Goal: Navigation & Orientation: Go to known website

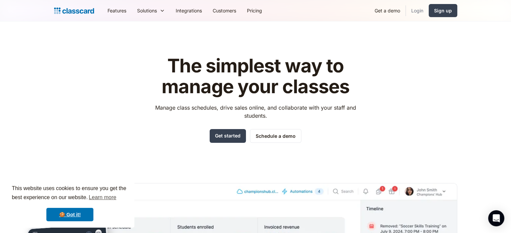
click at [418, 11] on link "Login" at bounding box center [417, 10] width 23 height 15
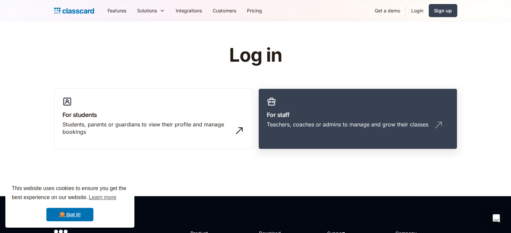
click at [328, 90] on link "For staff Teachers, coaches or admins to manage and grow their classes" at bounding box center [357, 119] width 199 height 61
